Goal: Transaction & Acquisition: Purchase product/service

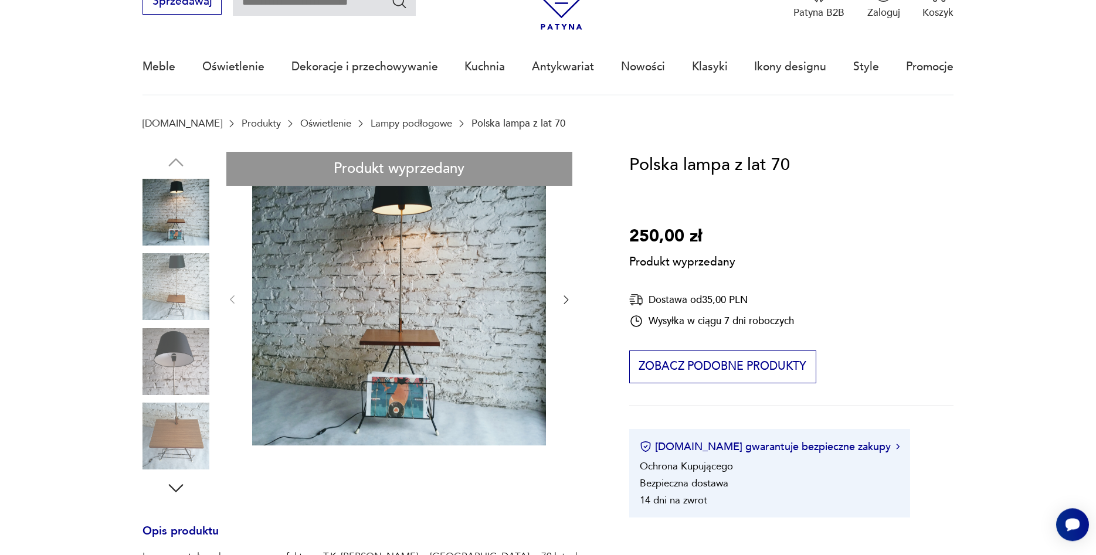
scroll to position [64, 0]
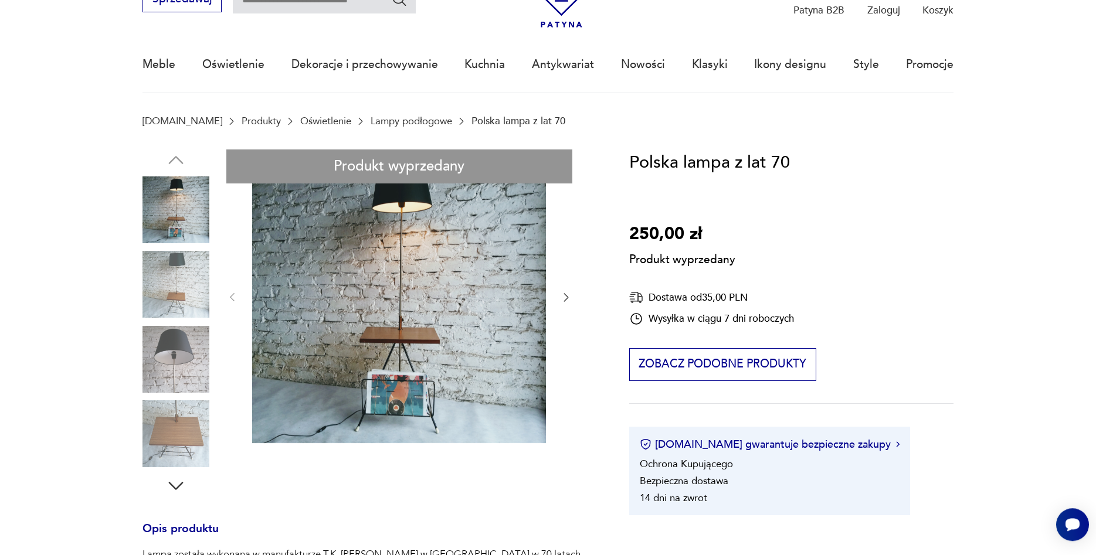
click at [186, 285] on div "Produkt wyprzedany Opis produktu Lampa została wykonana w manufakturze T.K. Kub…" at bounding box center [368, 468] width 453 height 637
click at [562, 298] on div "Produkt wyprzedany Opis produktu Lampa została wykonana w manufakturze T.K. Kub…" at bounding box center [368, 468] width 453 height 637
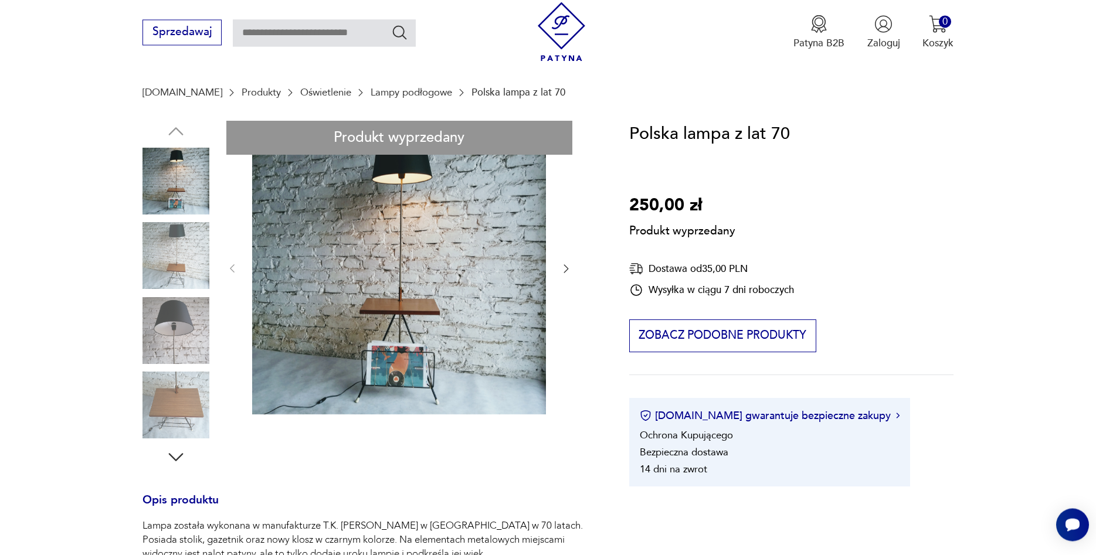
scroll to position [0, 0]
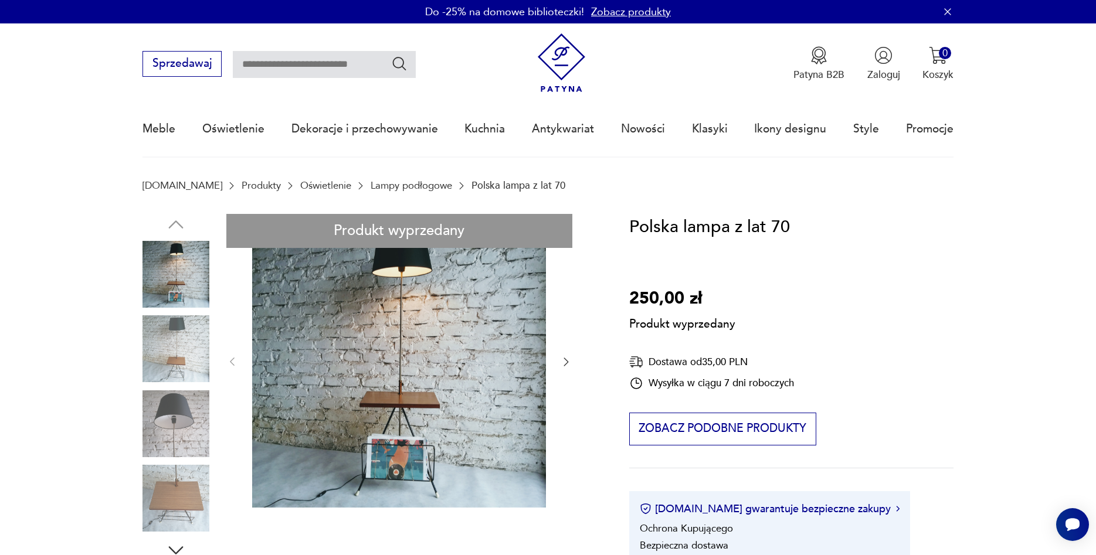
click at [162, 510] on div "Produkt wyprzedany Opis produktu Lampa została wykonana w manufakturze T.K. Kub…" at bounding box center [368, 532] width 453 height 637
